Goal: Find specific page/section: Find specific page/section

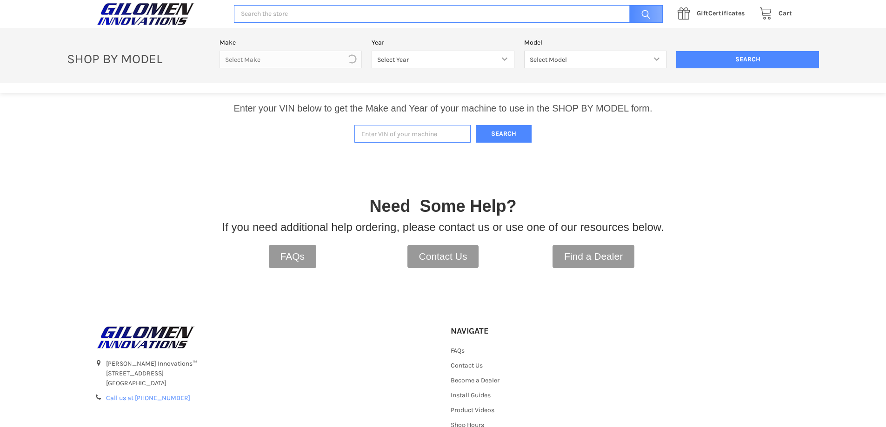
scroll to position [193, 0]
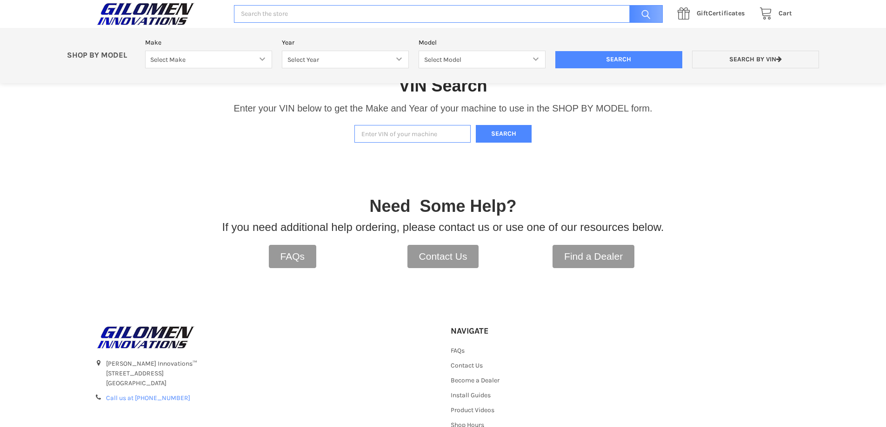
paste input "[US_VEHICLE_IDENTIFICATION_NUMBER]"
type input "[US_VEHICLE_IDENTIFICATION_NUMBER]"
click at [504, 137] on button "Search" at bounding box center [504, 134] width 56 height 18
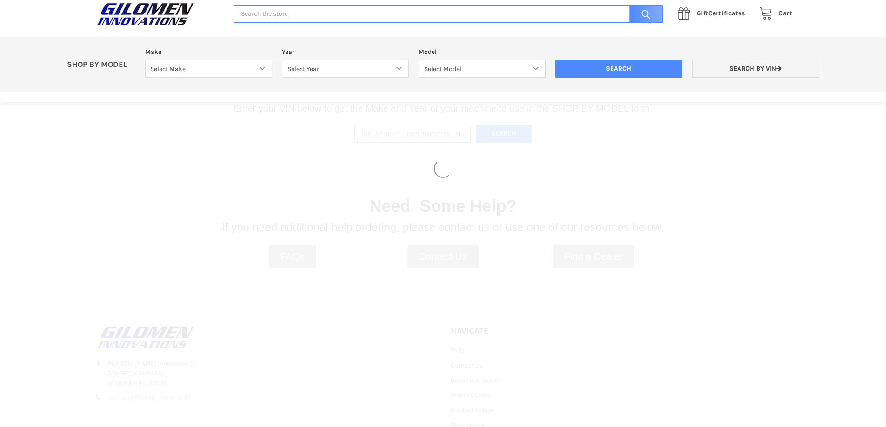
select select "690"
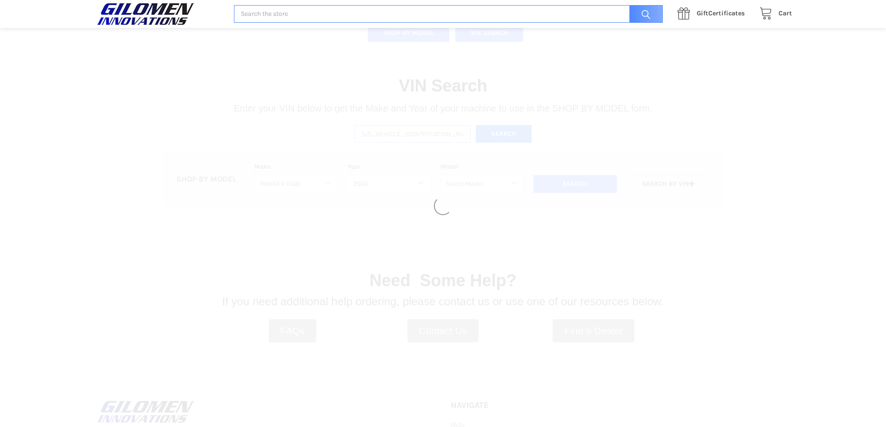
select select "691"
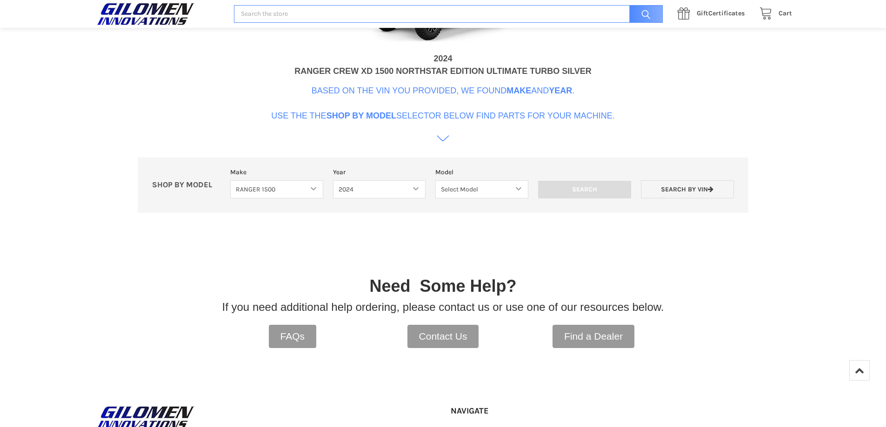
scroll to position [378, 0]
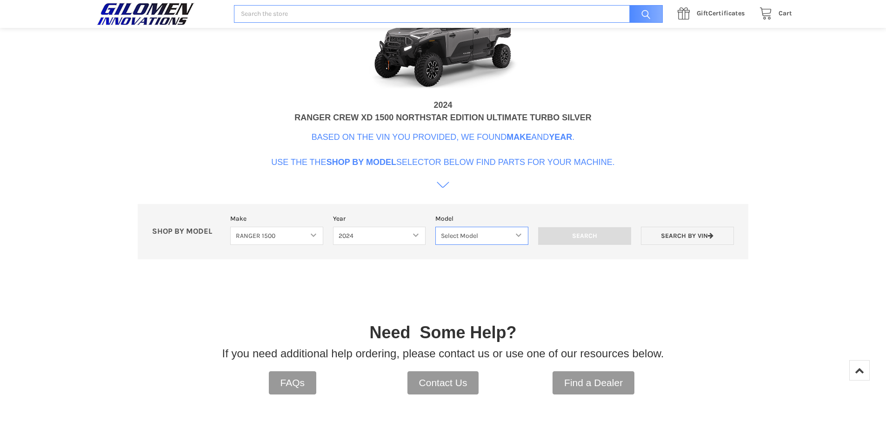
click at [498, 236] on select "Select Model RANGER XD 1500 RANGER XD 1500 NORTHSTAR" at bounding box center [481, 236] width 93 height 18
click at [435, 227] on select "Select Model RANGER XD 1500 RANGER XD 1500 NORTHSTAR" at bounding box center [481, 236] width 93 height 18
drag, startPoint x: 472, startPoint y: 236, endPoint x: 472, endPoint y: 226, distance: 9.8
click at [472, 236] on select "Select Model RANGER XD 1500 RANGER XD 1500 NORTHSTAR" at bounding box center [481, 236] width 93 height 18
select select "694"
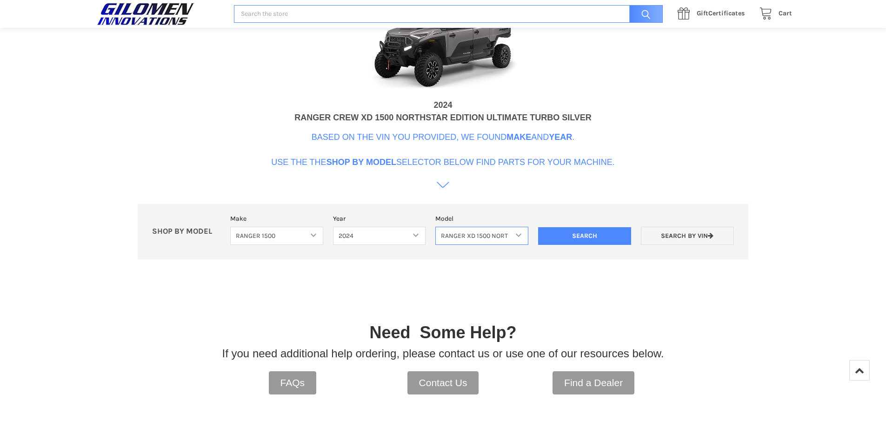
click at [435, 227] on select "Select Model RANGER XD 1500 RANGER XD 1500 NORTHSTAR" at bounding box center [481, 236] width 93 height 18
click at [572, 283] on div at bounding box center [443, 297] width 442 height 47
click at [593, 238] on input "Search" at bounding box center [584, 236] width 93 height 18
